Goal: Book appointment/travel/reservation

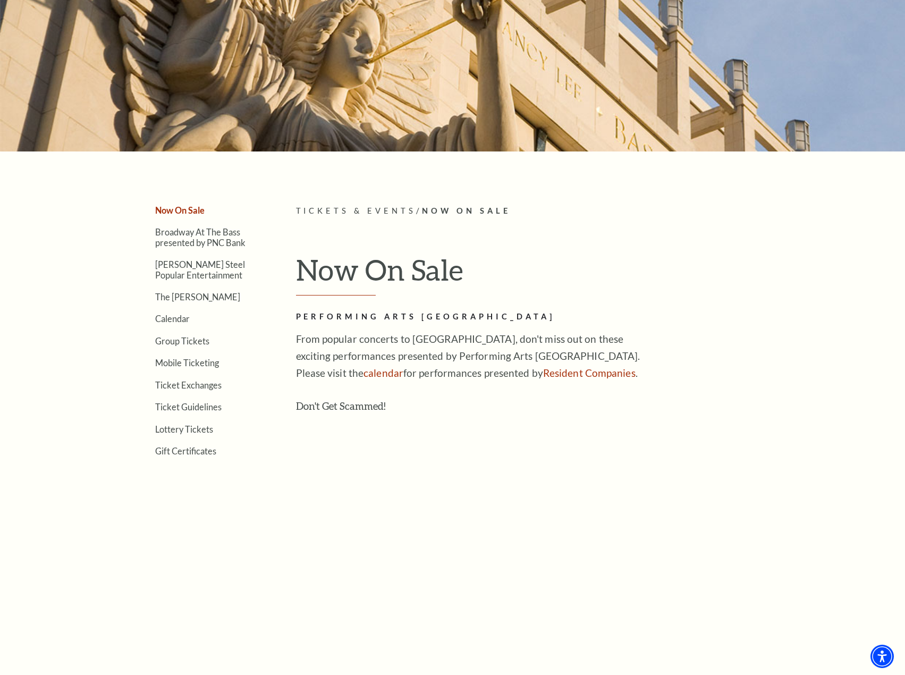
scroll to position [106, 0]
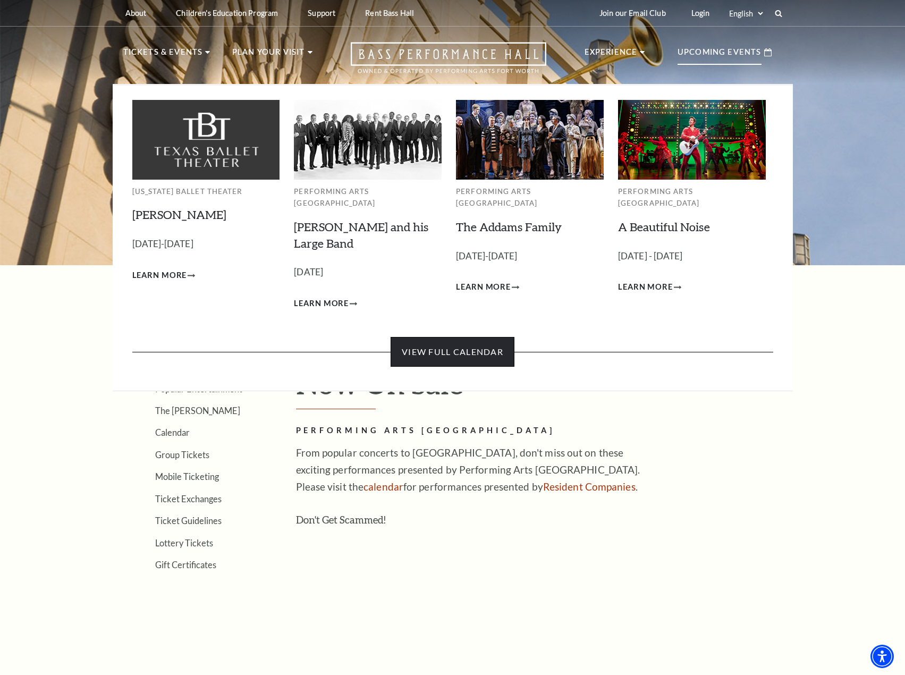
click at [433, 341] on link "View Full Calendar" at bounding box center [452, 352] width 124 height 30
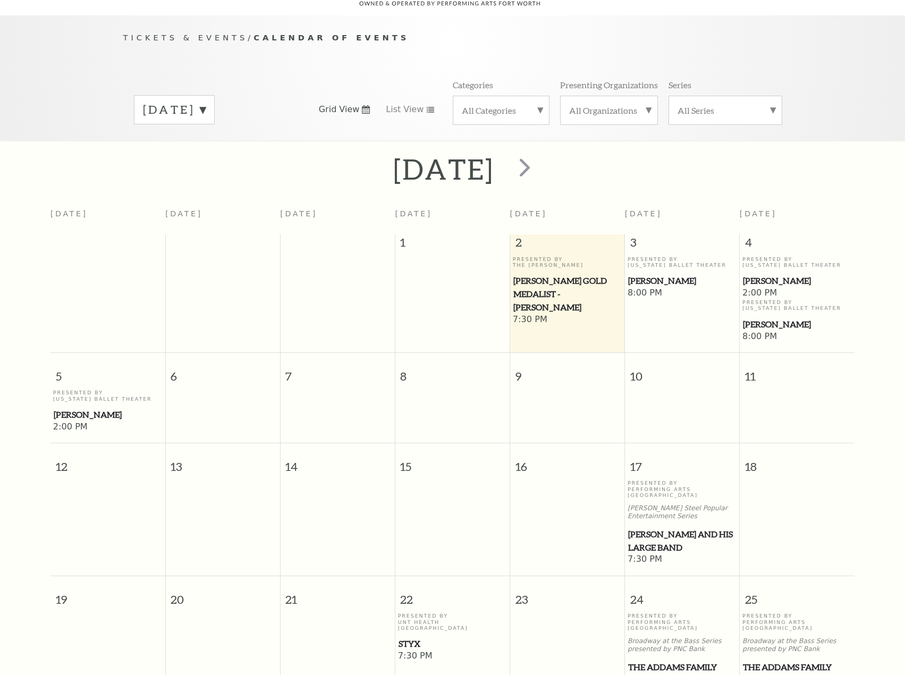
scroll to position [94, 0]
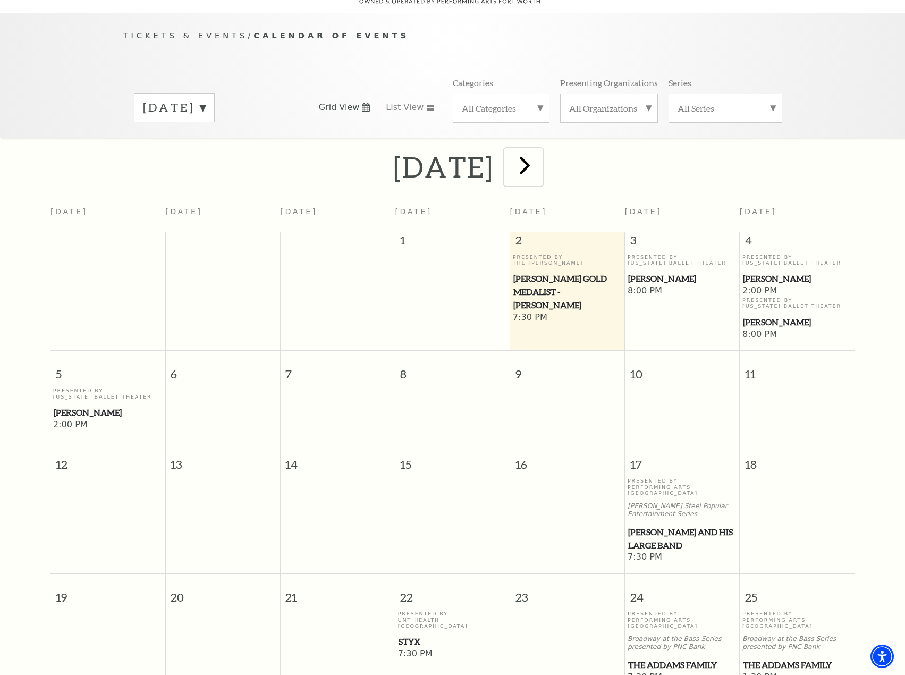
click at [540, 151] on span "next" at bounding box center [524, 165] width 30 height 30
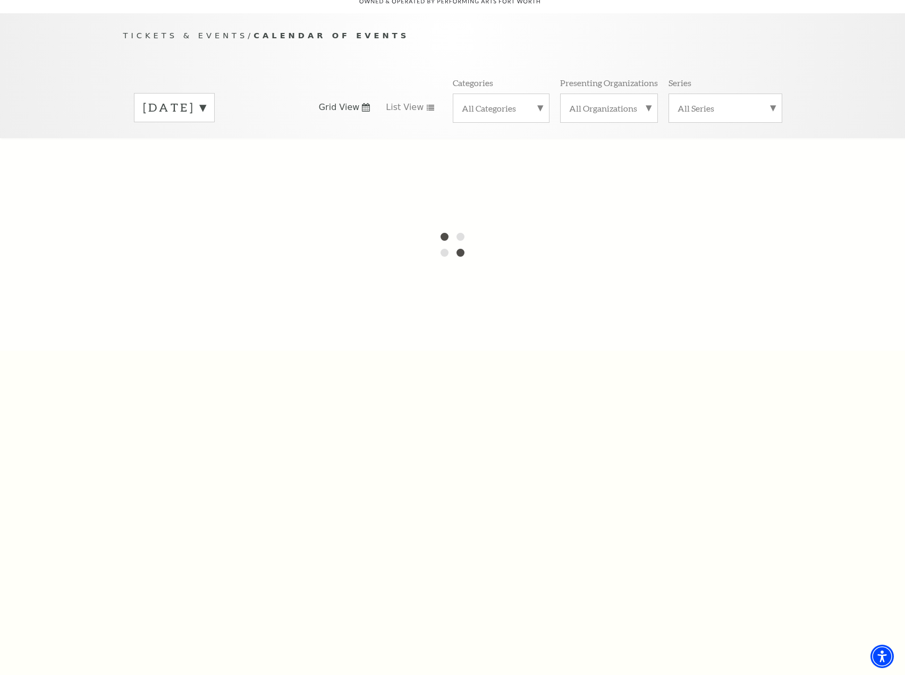
click at [568, 151] on div at bounding box center [452, 244] width 905 height 212
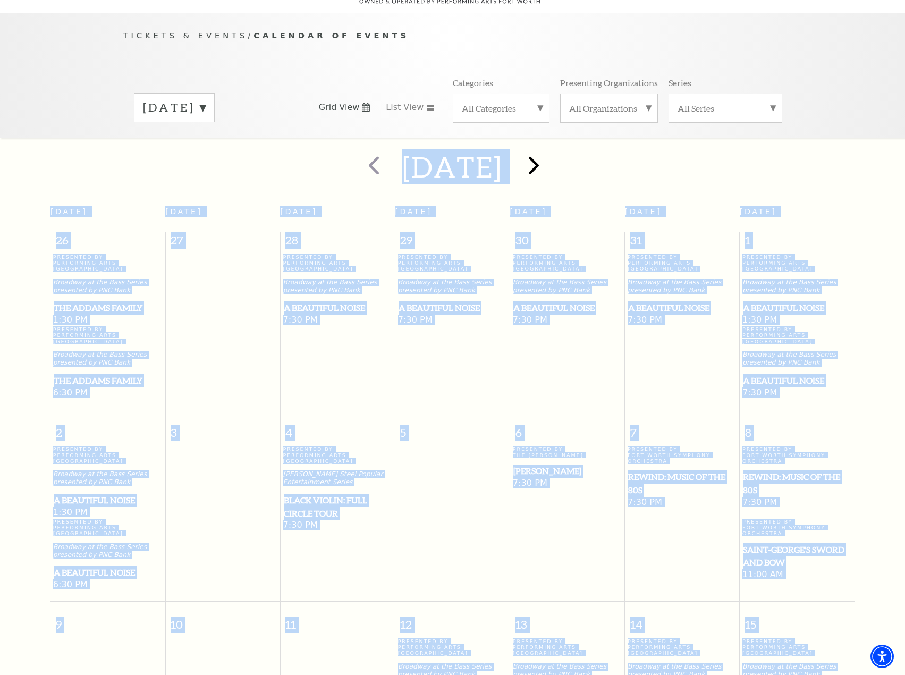
click at [562, 151] on div at bounding box center [532, 167] width 59 height 38
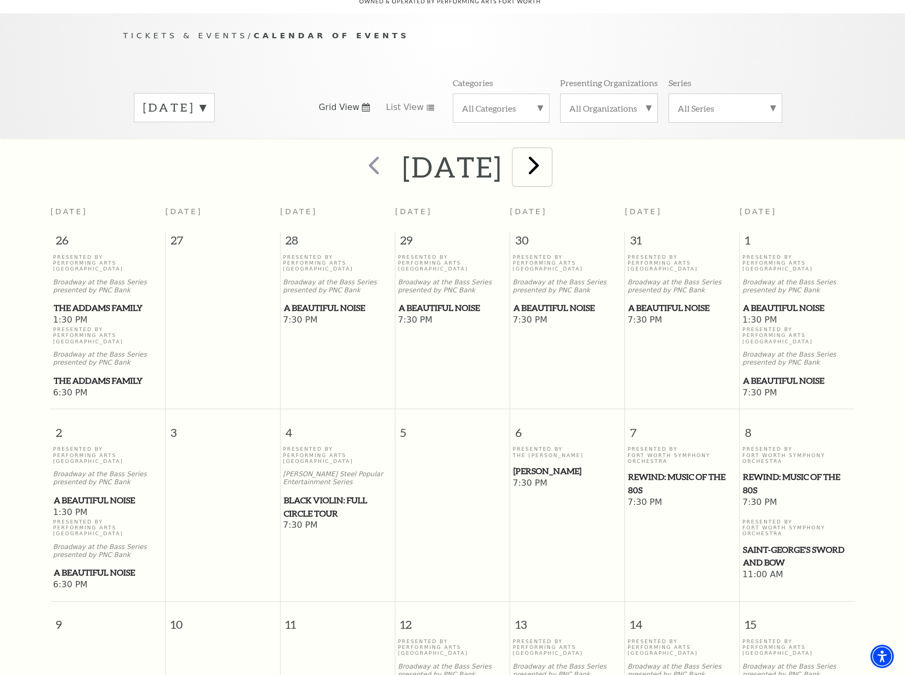
click at [549, 153] on span "next" at bounding box center [533, 165] width 30 height 30
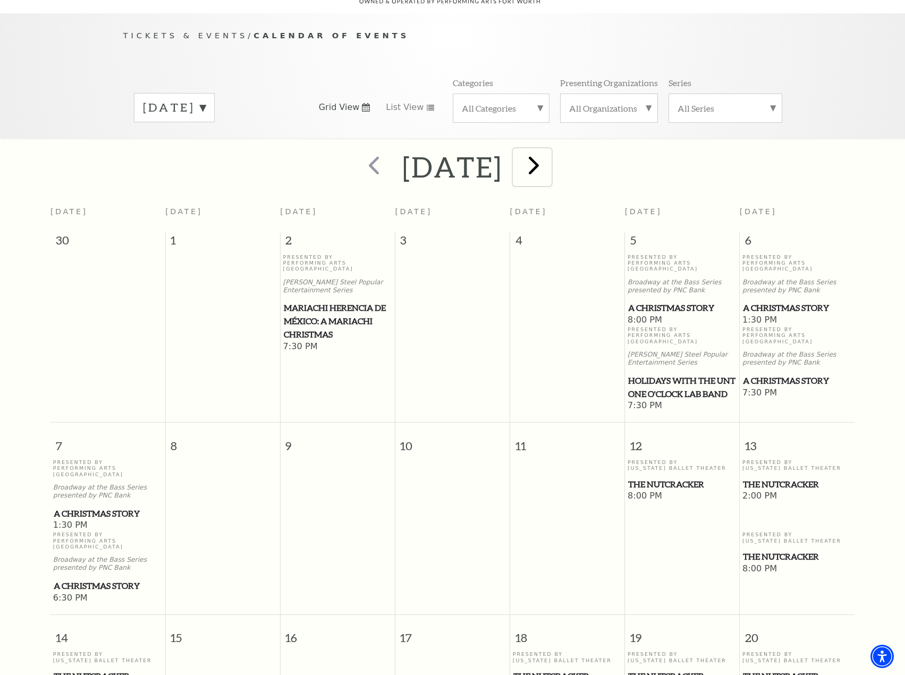
click at [549, 150] on span "next" at bounding box center [533, 165] width 30 height 30
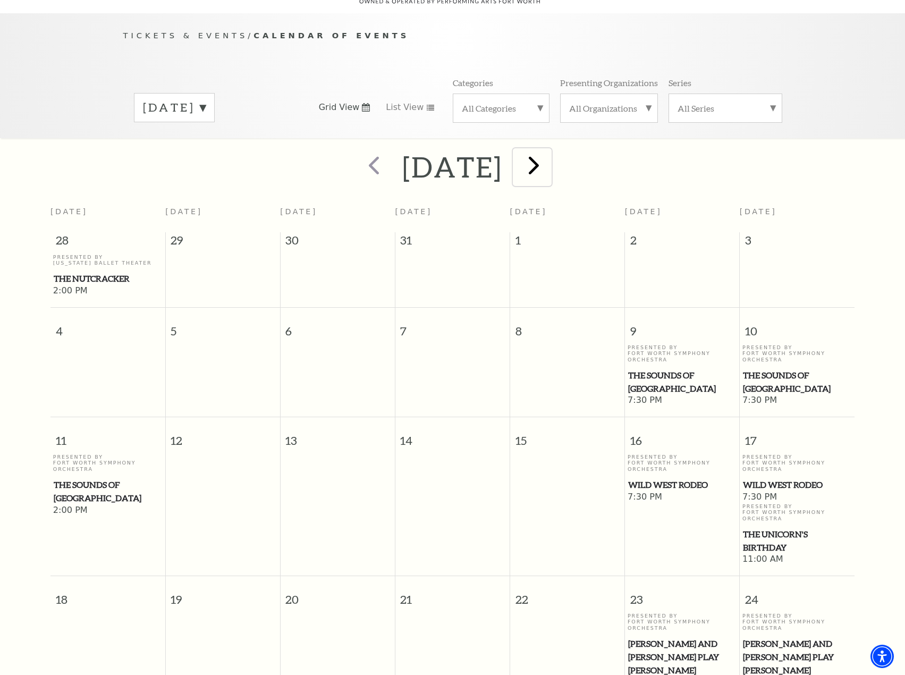
click at [549, 152] on span "next" at bounding box center [533, 165] width 30 height 30
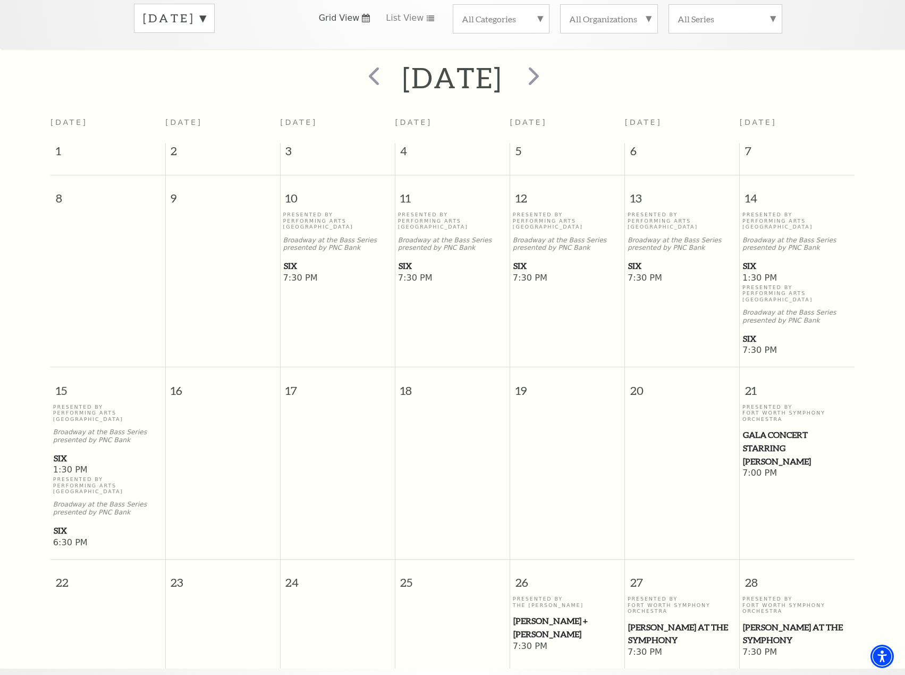
scroll to position [200, 0]
